Goal: Task Accomplishment & Management: Manage account settings

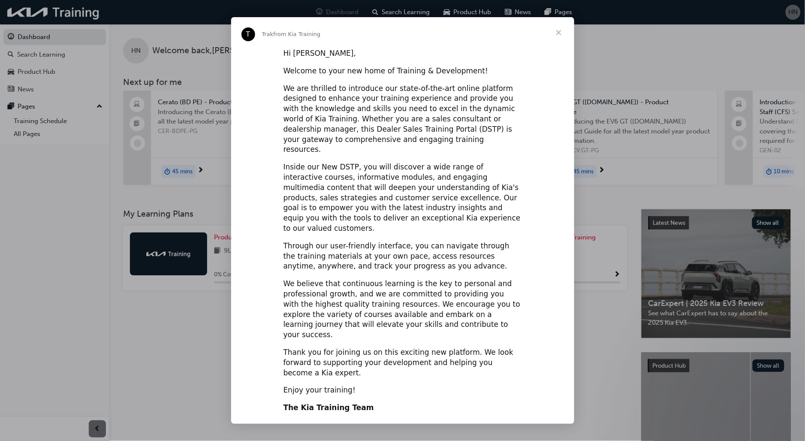
click at [794, 15] on div "Intercom messenger" at bounding box center [402, 220] width 805 height 441
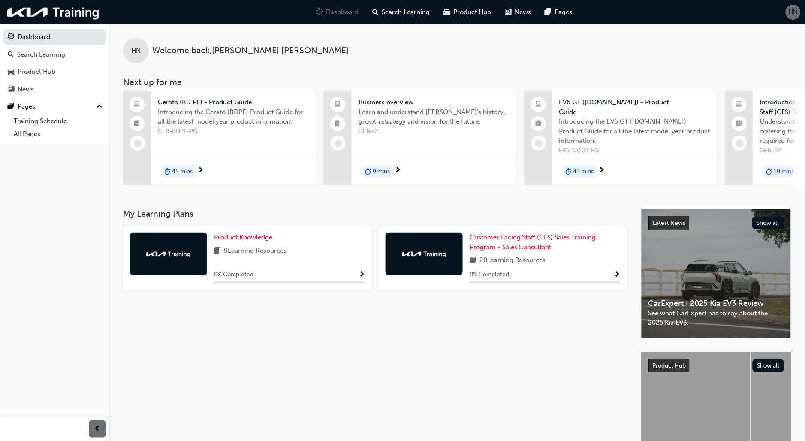
click at [792, 14] on span "HN" at bounding box center [793, 12] width 9 height 10
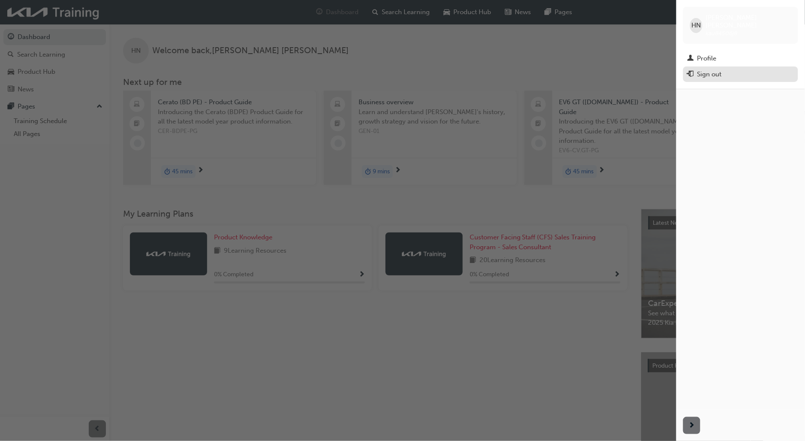
click at [700, 69] on div "Sign out" at bounding box center [709, 74] width 24 height 10
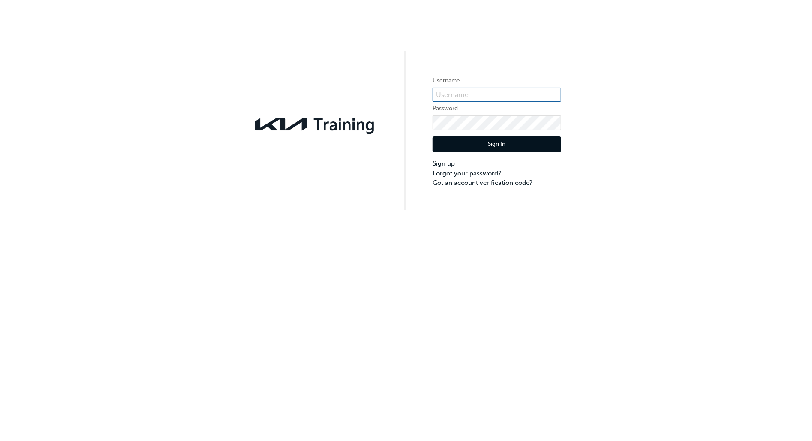
type input "KAUMA574"
click at [484, 151] on button "Sign In" at bounding box center [497, 144] width 129 height 16
